Goal: Information Seeking & Learning: Learn about a topic

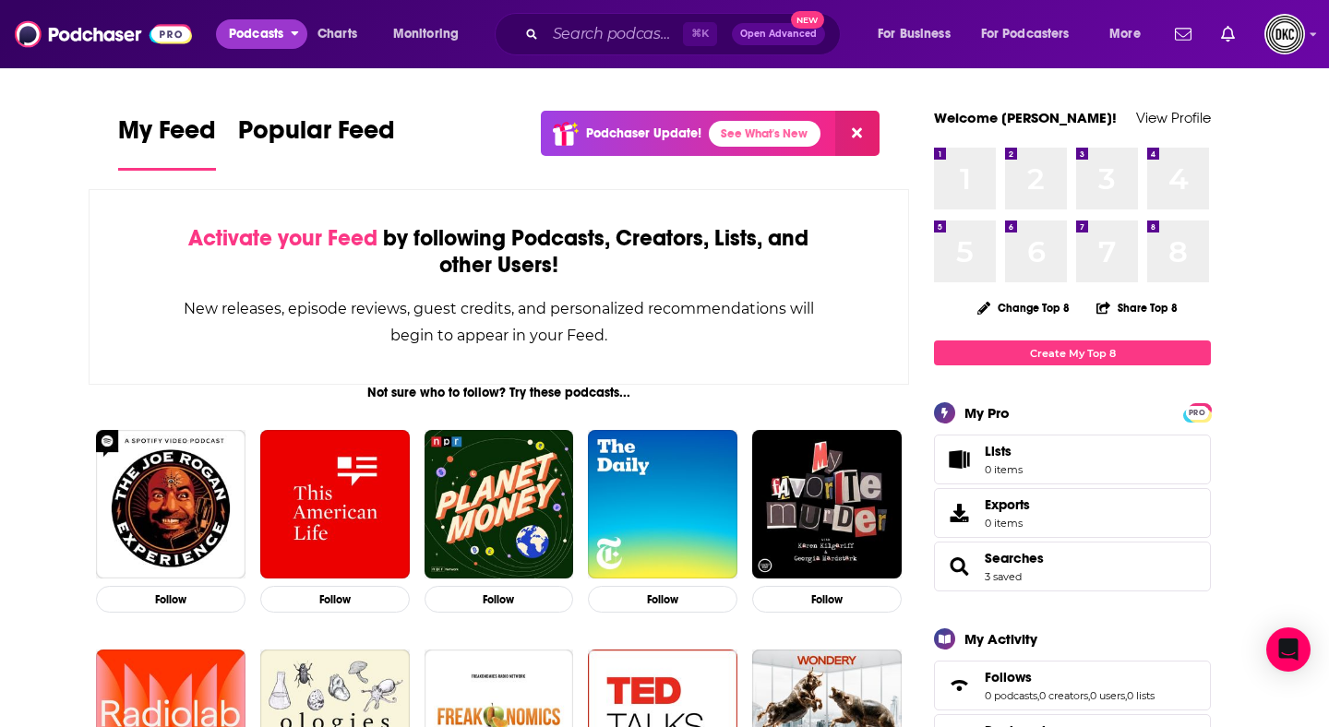
click at [244, 38] on span "Podcasts" at bounding box center [256, 34] width 54 height 26
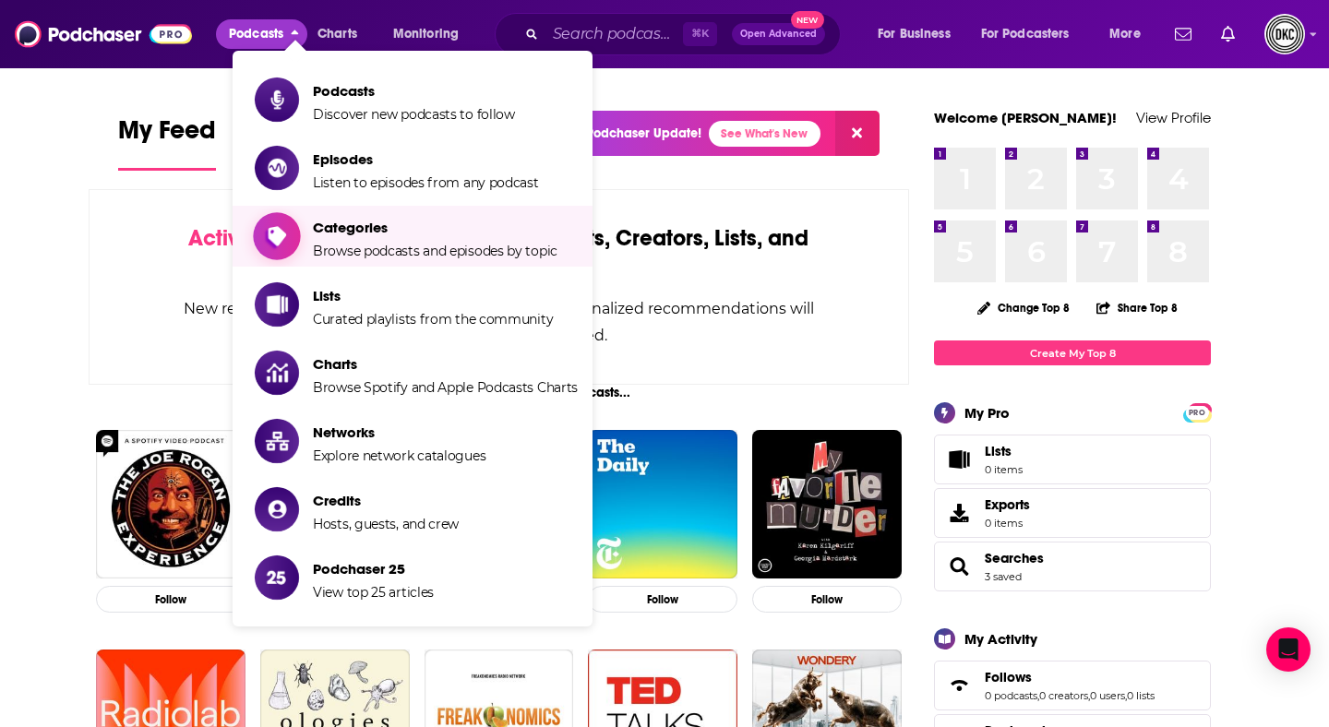
click at [352, 222] on span "Categories" at bounding box center [435, 228] width 245 height 18
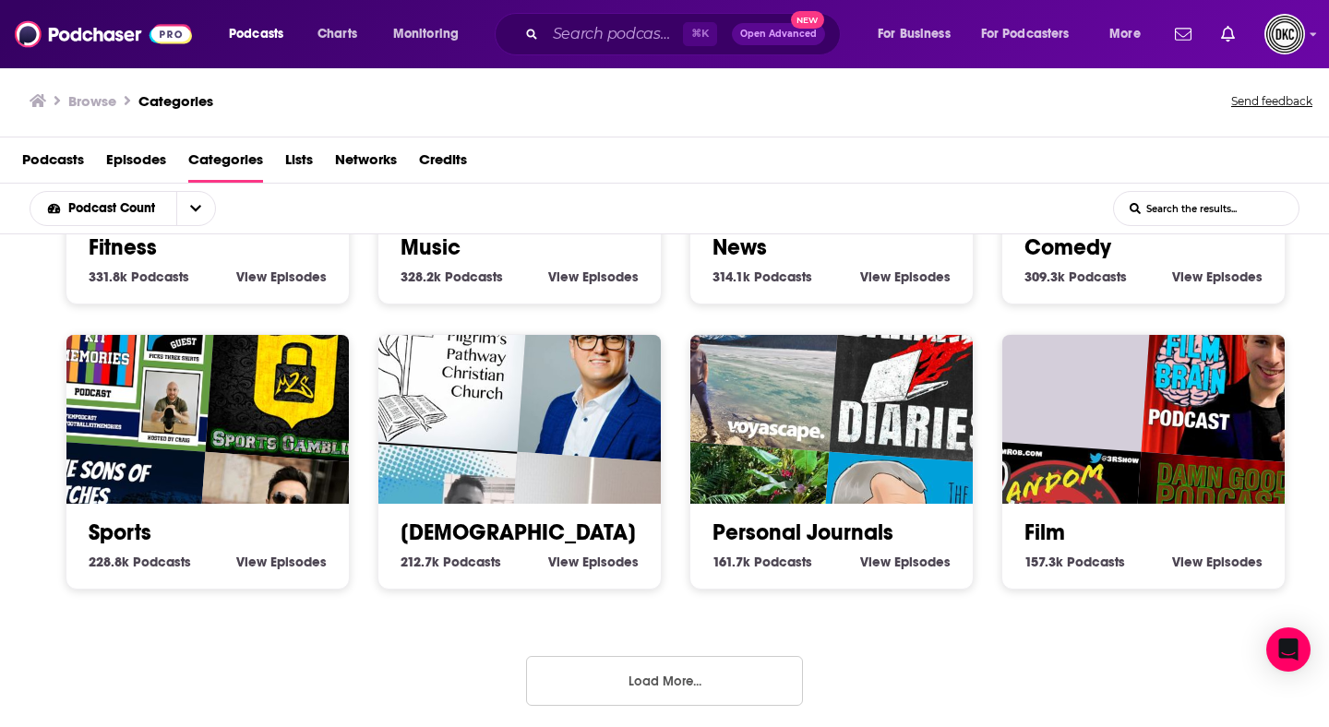
scroll to position [4, 0]
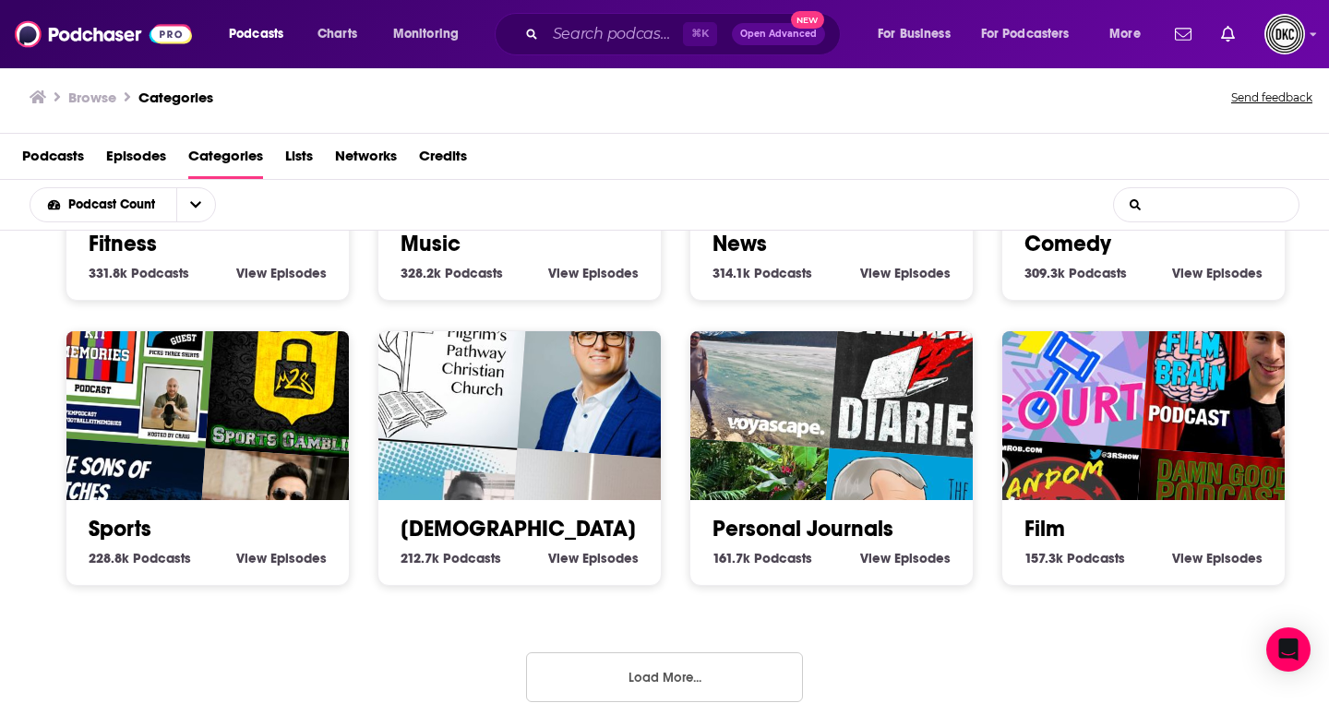
click at [1201, 196] on input "List Search Input" at bounding box center [1206, 204] width 185 height 33
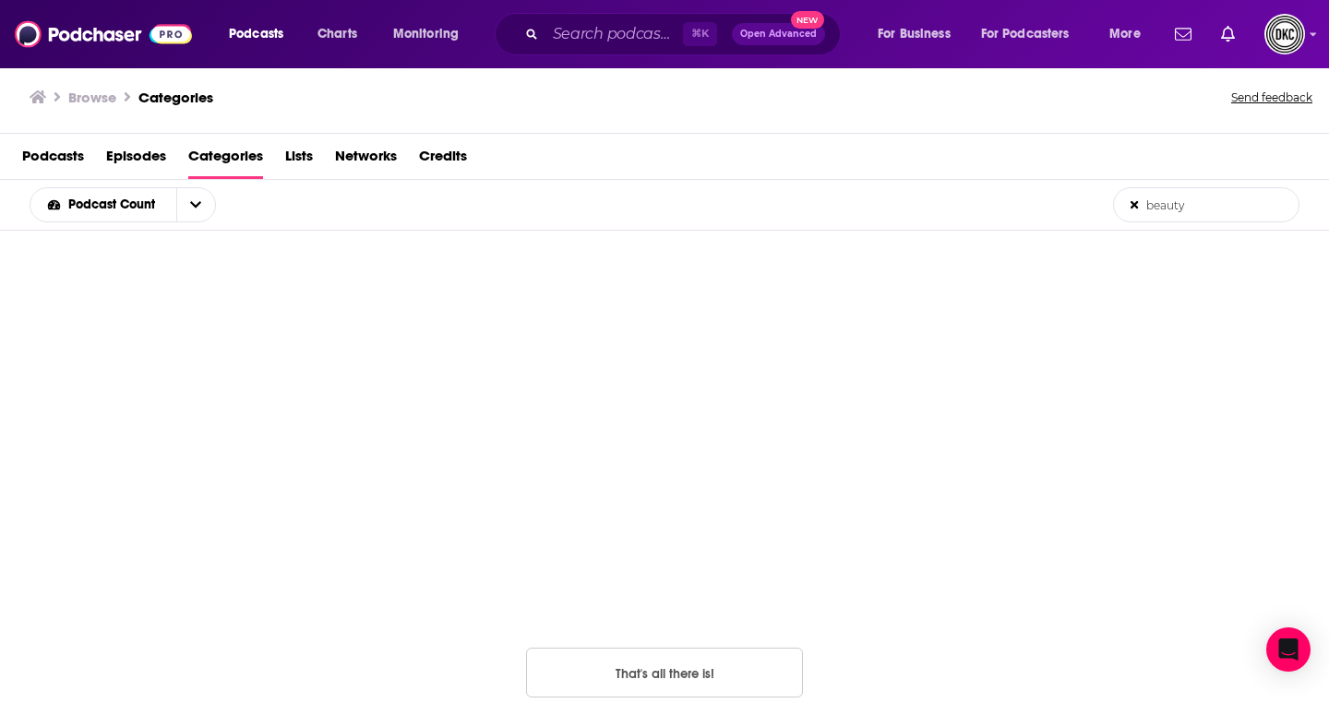
type input "beauty"
